Goal: Task Accomplishment & Management: Manage account settings

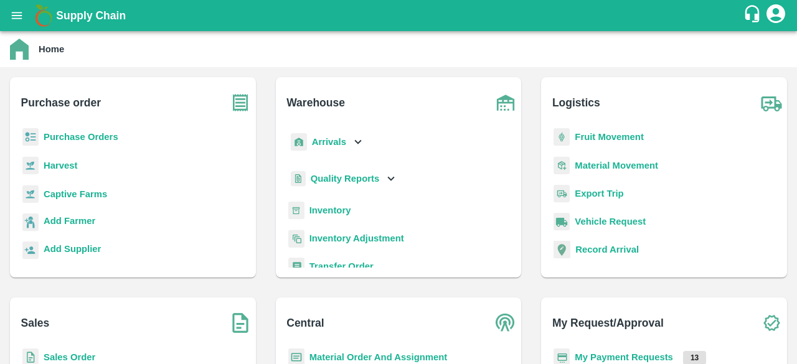
click at [91, 133] on b "Purchase Orders" at bounding box center [81, 137] width 75 height 10
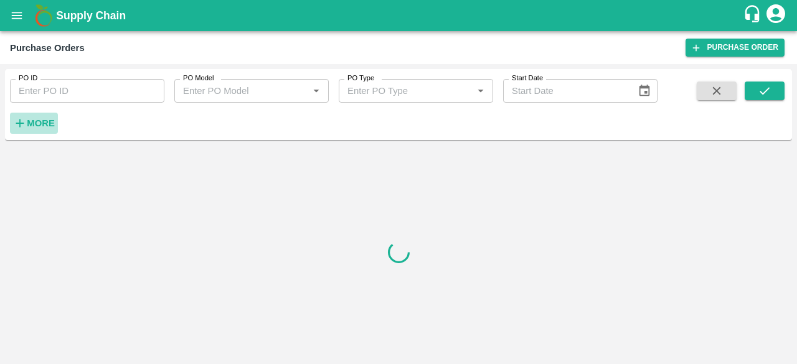
click at [34, 120] on strong "More" at bounding box center [41, 123] width 28 height 10
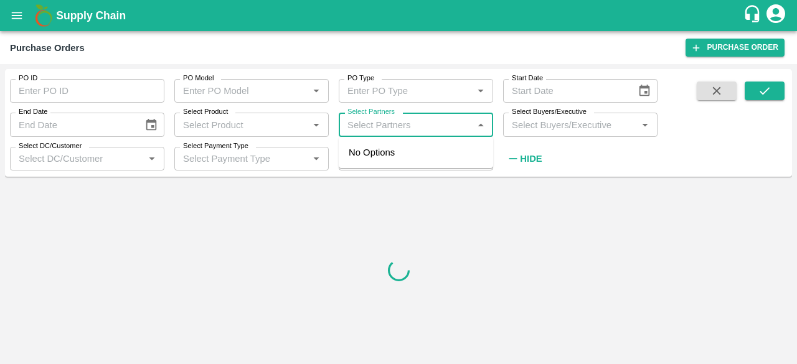
click at [358, 131] on input "Select Partners" at bounding box center [405, 124] width 126 height 16
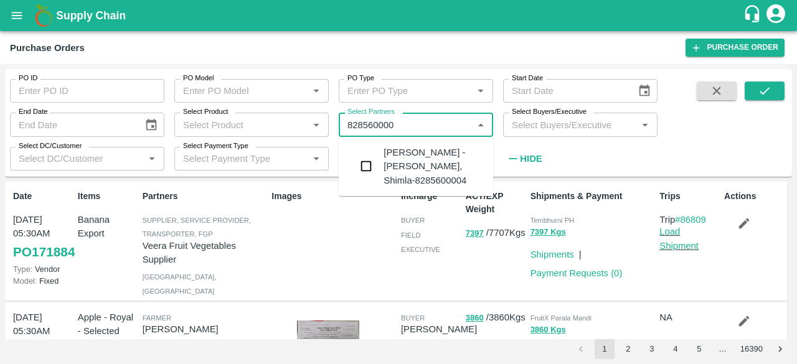
type input "8285600004"
click at [364, 161] on input "checkbox" at bounding box center [365, 166] width 25 height 25
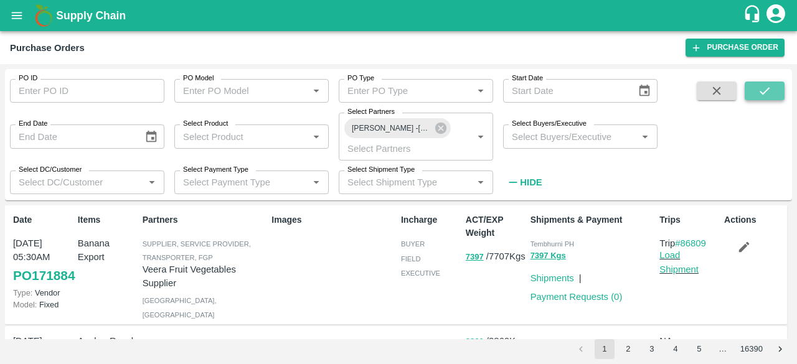
click at [757, 93] on icon "submit" at bounding box center [764, 91] width 14 height 14
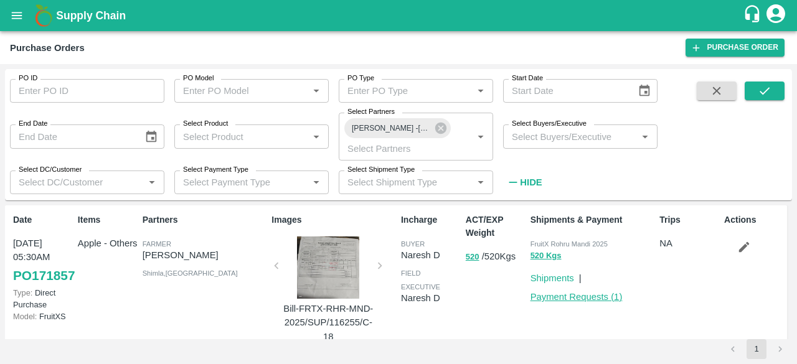
click at [584, 296] on link "Payment Requests ( 1 )" at bounding box center [576, 297] width 92 height 10
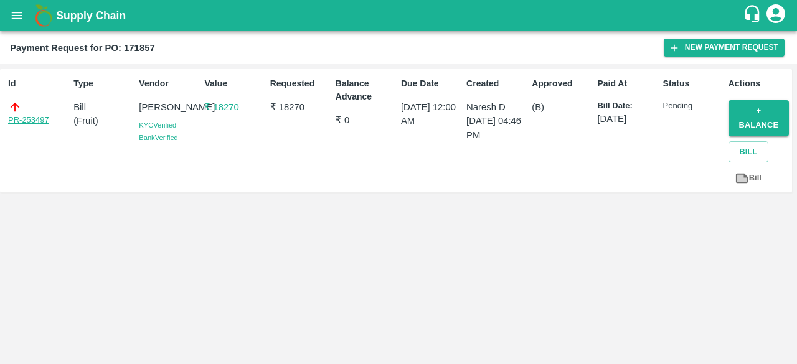
click at [32, 123] on link "PR-253497" at bounding box center [28, 120] width 41 height 12
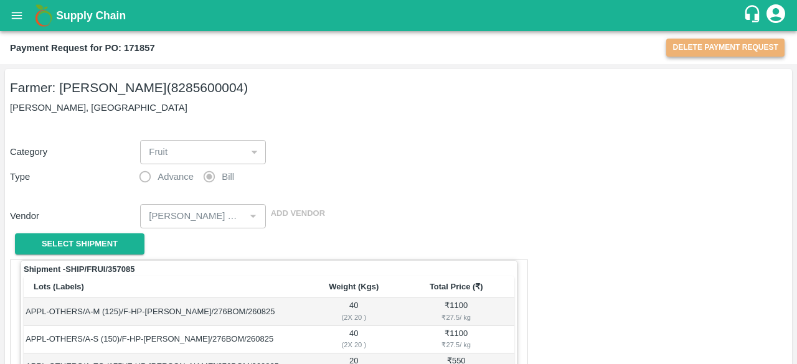
click at [710, 52] on button "Delete Payment Request" at bounding box center [725, 48] width 118 height 18
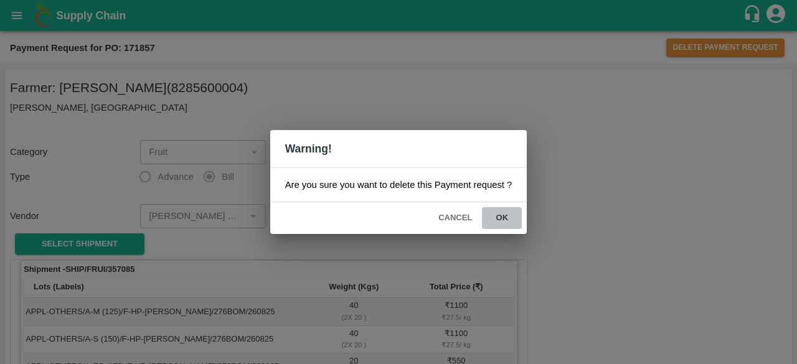
click at [500, 215] on button "ok" at bounding box center [502, 218] width 40 height 22
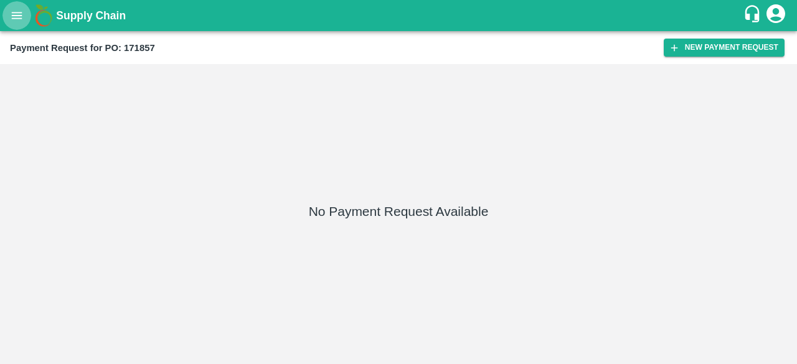
click at [13, 18] on icon "open drawer" at bounding box center [17, 15] width 11 height 7
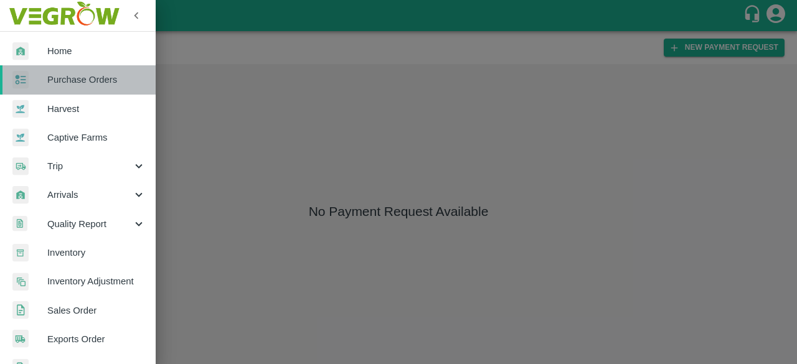
click at [88, 77] on span "Purchase Orders" at bounding box center [96, 80] width 98 height 14
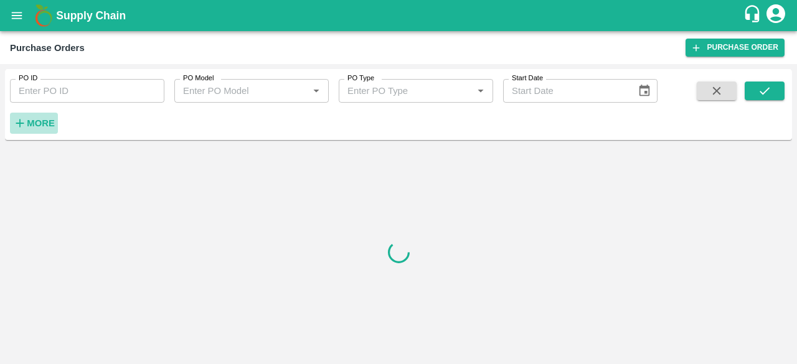
click at [32, 124] on strong "More" at bounding box center [41, 123] width 28 height 10
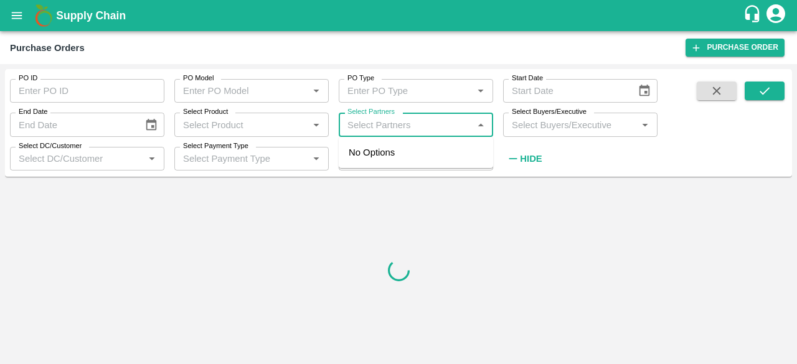
click at [386, 133] on input "Select Partners" at bounding box center [405, 124] width 126 height 16
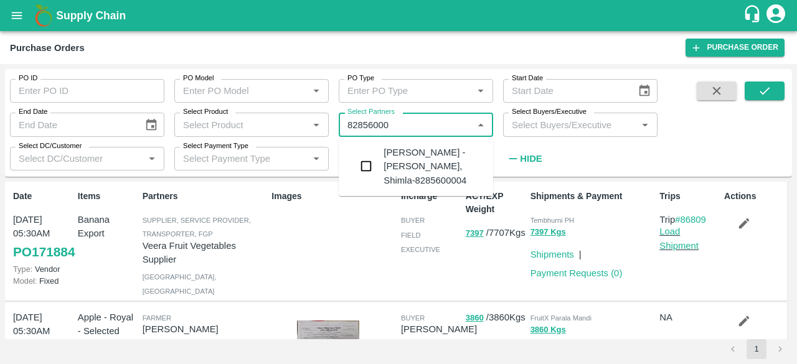
type input "828560000"
click at [367, 155] on input "checkbox" at bounding box center [365, 166] width 25 height 25
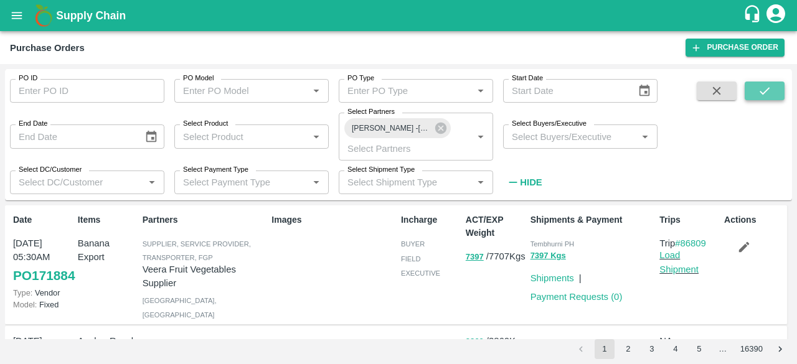
click at [764, 85] on icon "submit" at bounding box center [764, 91] width 14 height 14
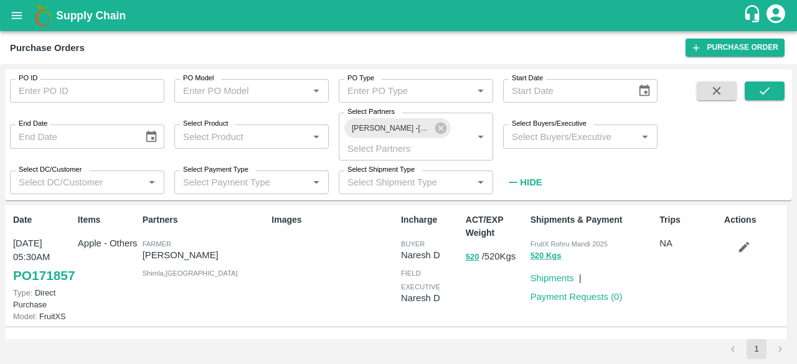
click at [738, 245] on icon "button" at bounding box center [744, 247] width 14 height 14
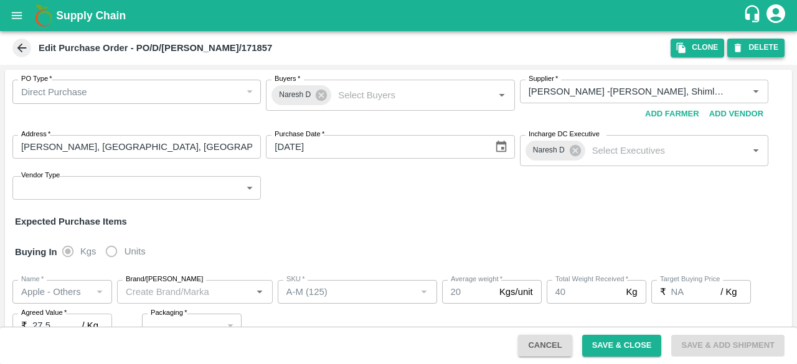
click at [760, 45] on button "DELETE" at bounding box center [755, 48] width 57 height 18
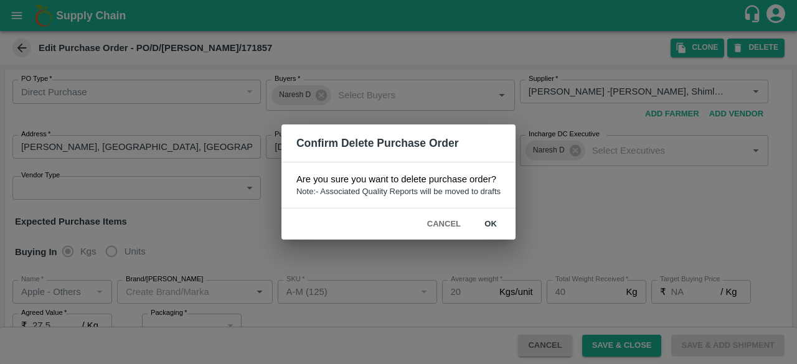
click at [487, 225] on button "ok" at bounding box center [490, 224] width 40 height 22
